Goal: Task Accomplishment & Management: Manage account settings

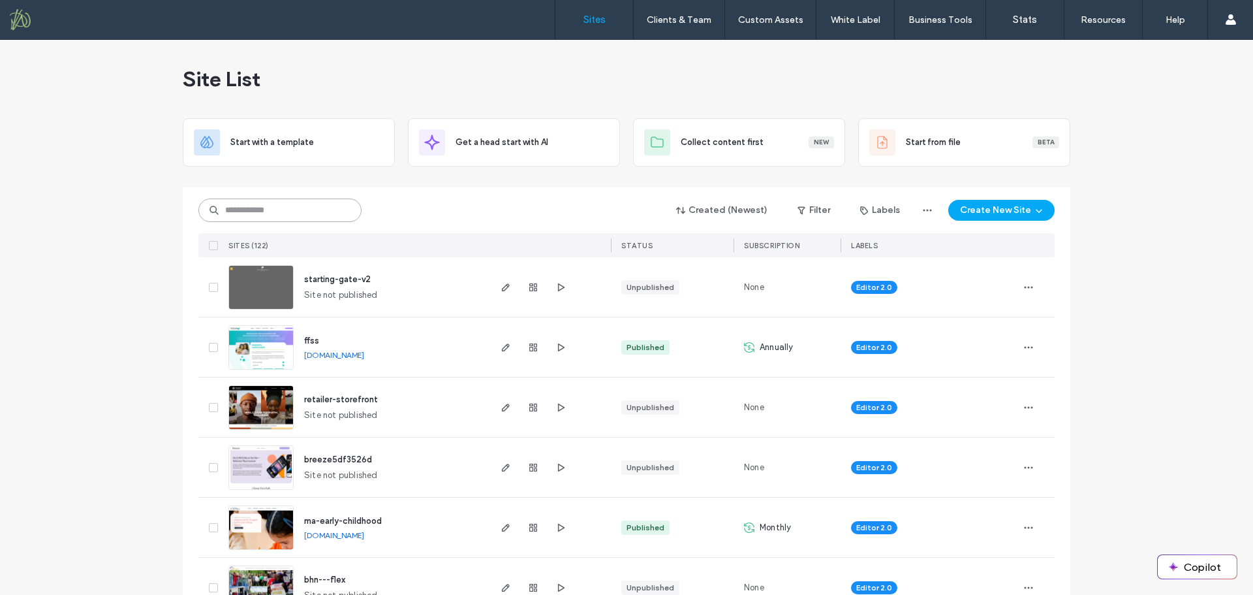
click at [281, 203] on input at bounding box center [279, 209] width 163 height 23
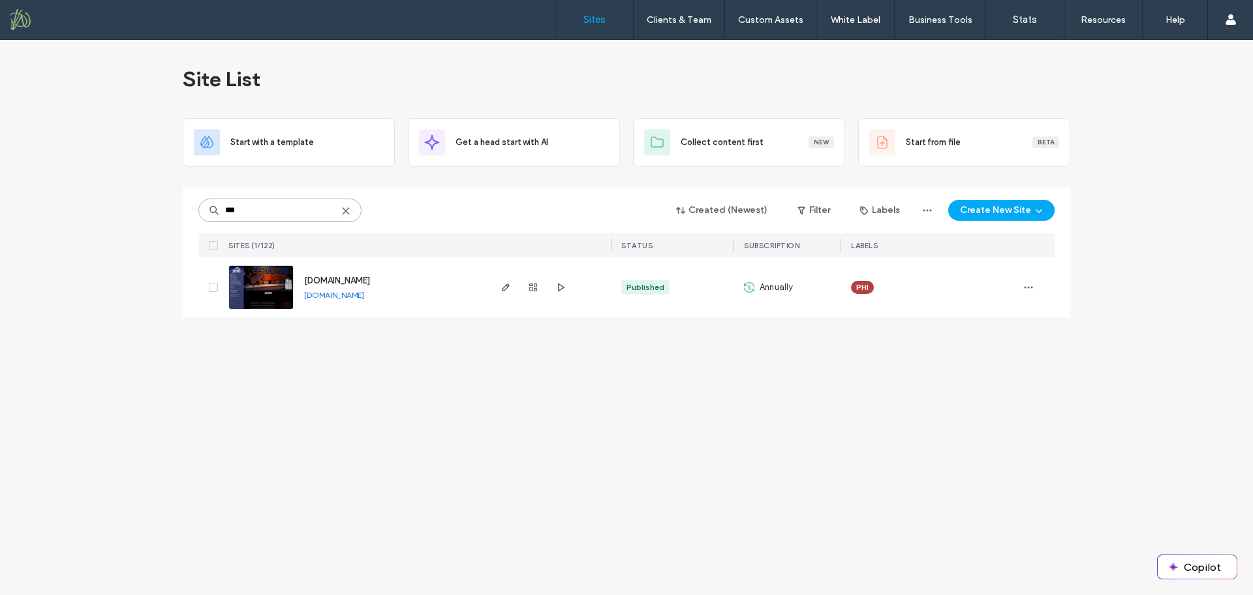
type input "***"
click at [364, 299] on link "[DOMAIN_NAME]" at bounding box center [334, 295] width 60 height 10
click at [346, 206] on icon at bounding box center [346, 211] width 10 height 10
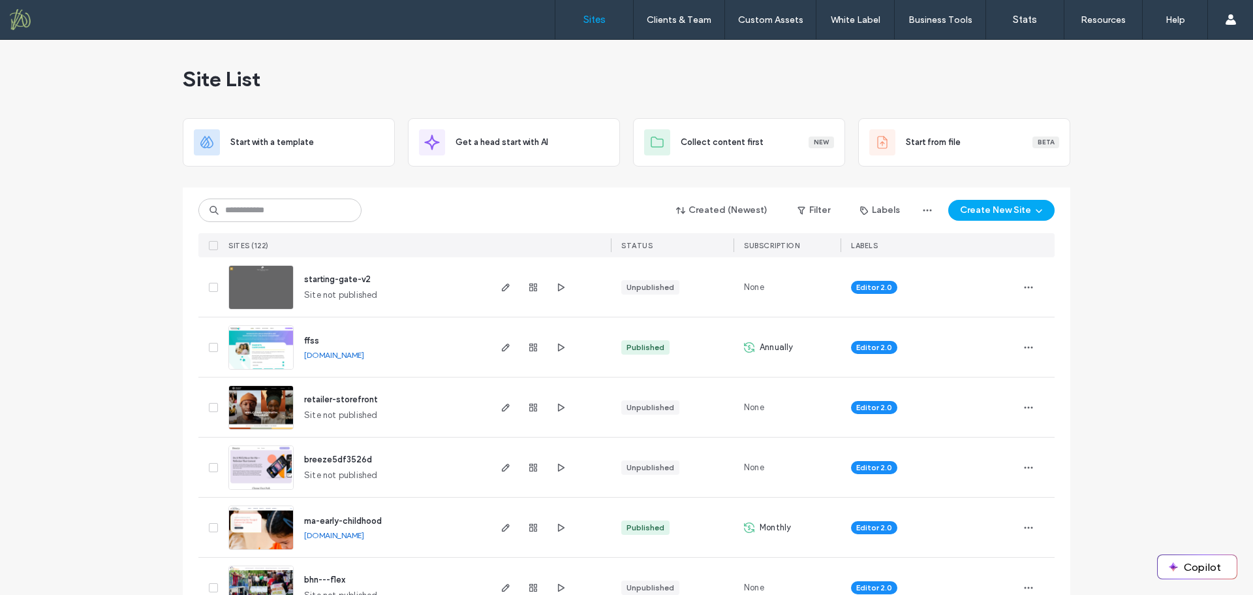
click at [364, 535] on link "[DOMAIN_NAME]" at bounding box center [334, 535] width 60 height 10
drag, startPoint x: 347, startPoint y: 518, endPoint x: 351, endPoint y: 512, distance: 6.9
click at [347, 518] on span "ma-early-childhood" at bounding box center [343, 521] width 78 height 10
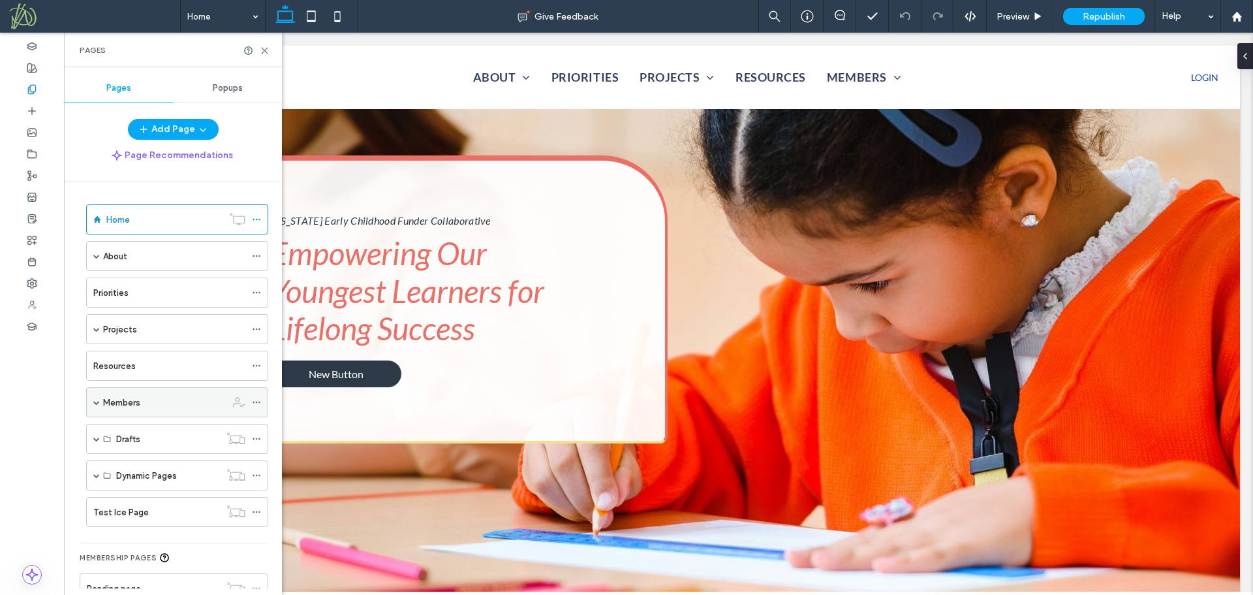
click at [96, 402] on span at bounding box center [96, 402] width 7 height 7
click at [118, 492] on span at bounding box center [119, 492] width 7 height 7
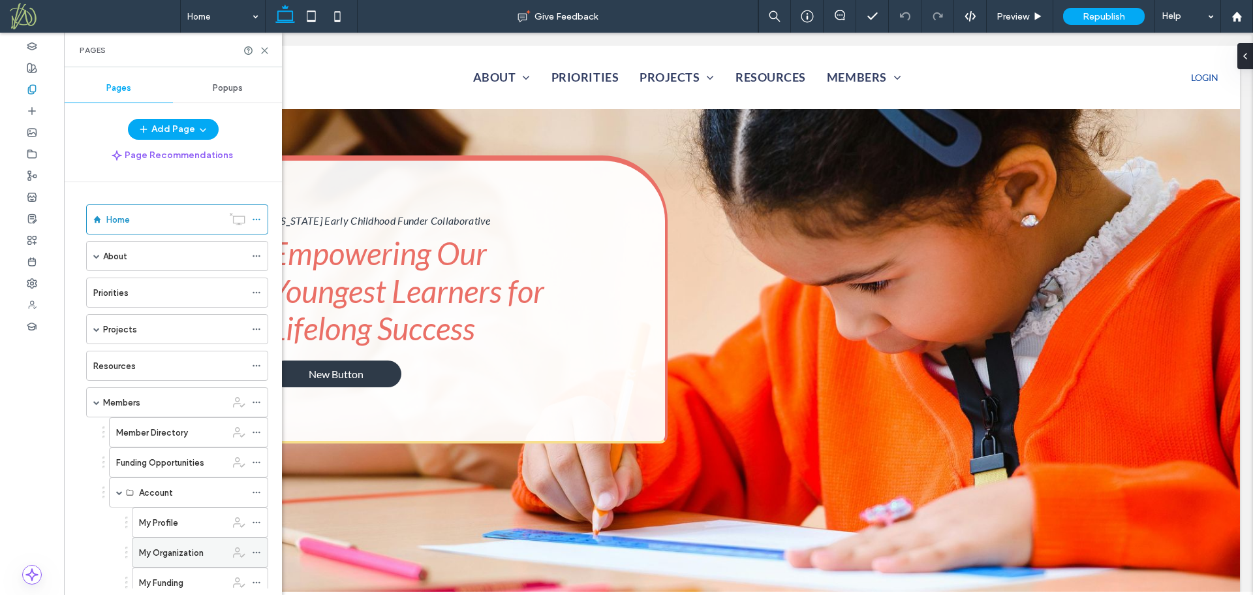
click at [172, 552] on label "My Organization" at bounding box center [171, 552] width 65 height 23
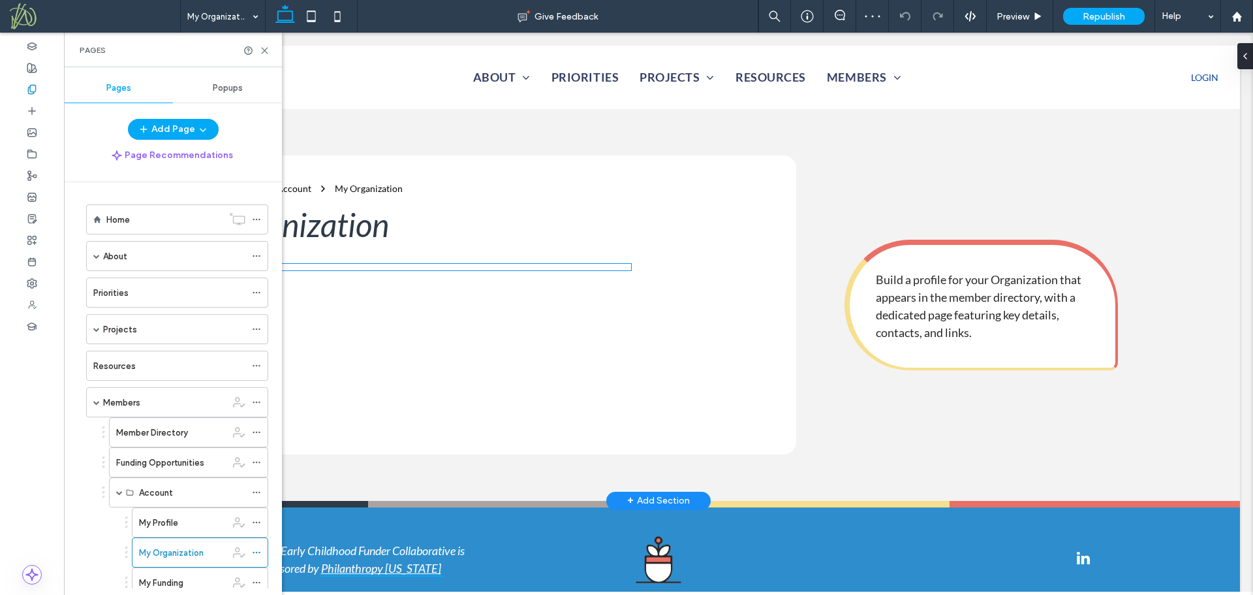
click at [497, 267] on div at bounding box center [423, 267] width 416 height 7
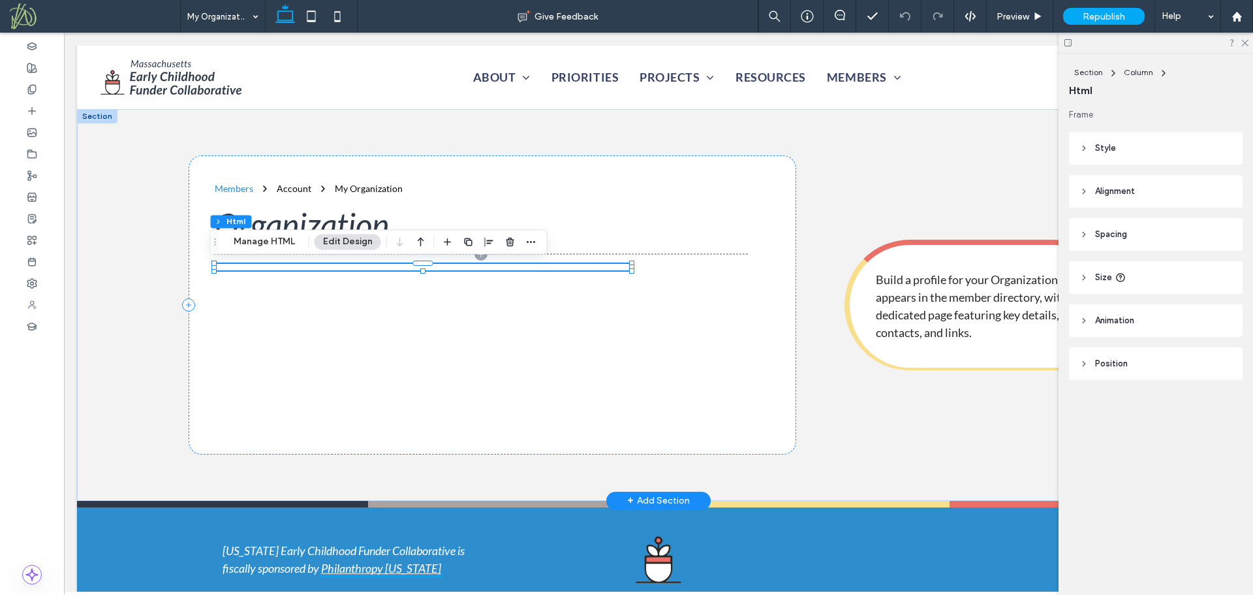
click at [499, 265] on div at bounding box center [423, 267] width 416 height 7
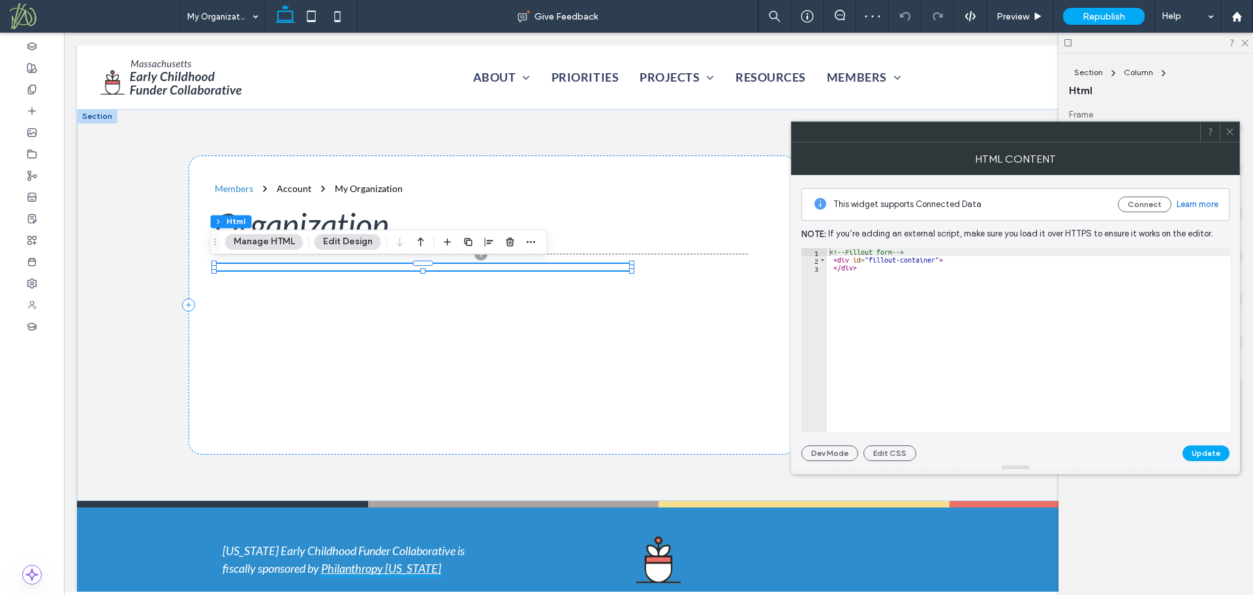
click at [1228, 129] on use at bounding box center [1229, 132] width 7 height 7
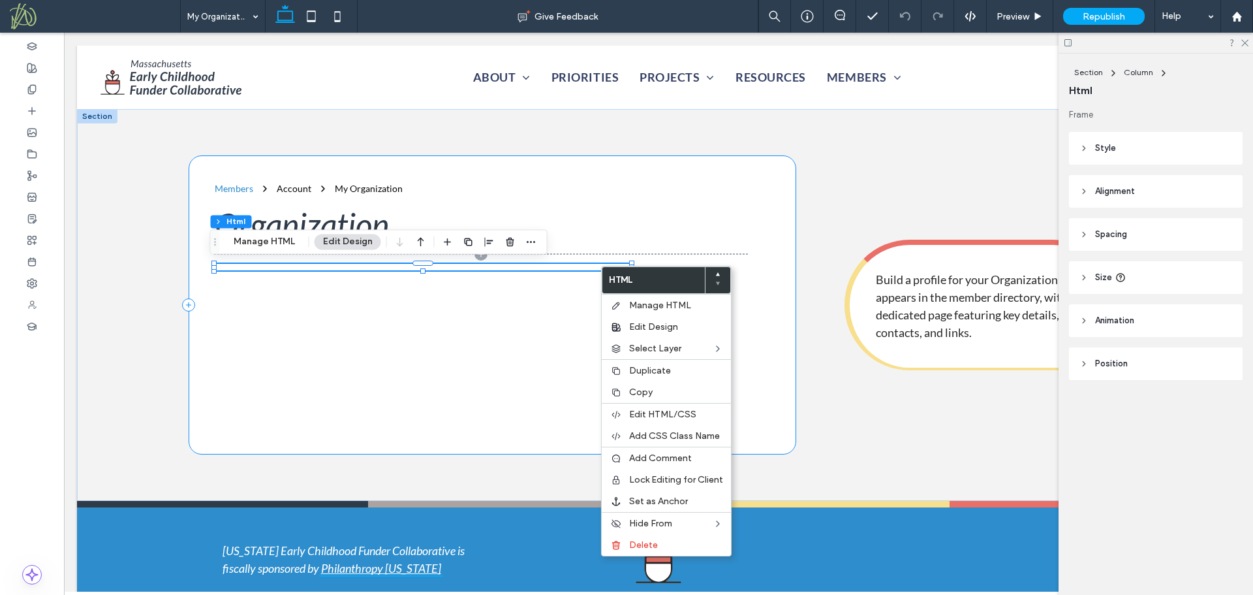
click at [501, 356] on div "Members Account My Organization Organization" at bounding box center [493, 304] width 608 height 298
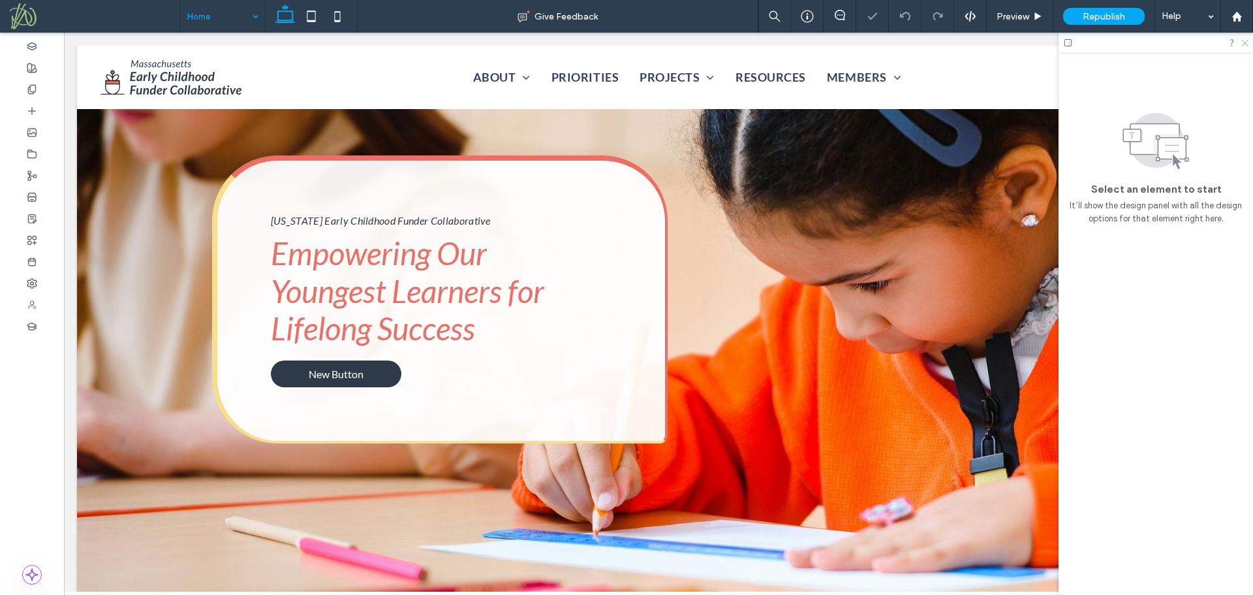
click at [1247, 45] on icon at bounding box center [1244, 42] width 8 height 8
